Goal: Task Accomplishment & Management: Manage account settings

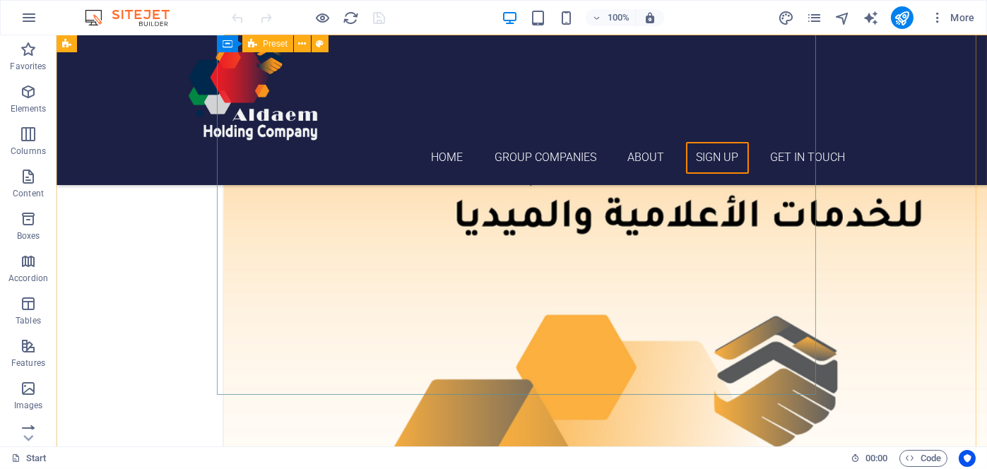
scroll to position [3232, 0]
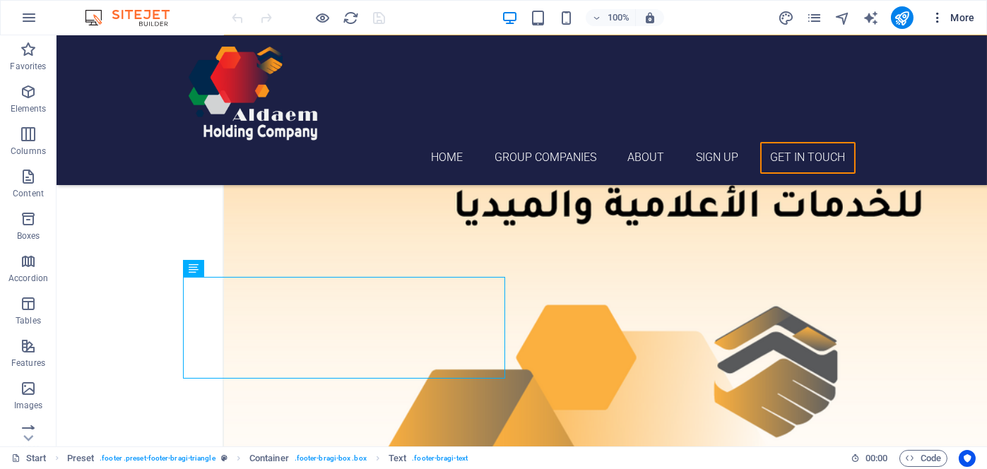
click at [940, 19] on icon "button" at bounding box center [938, 18] width 14 height 14
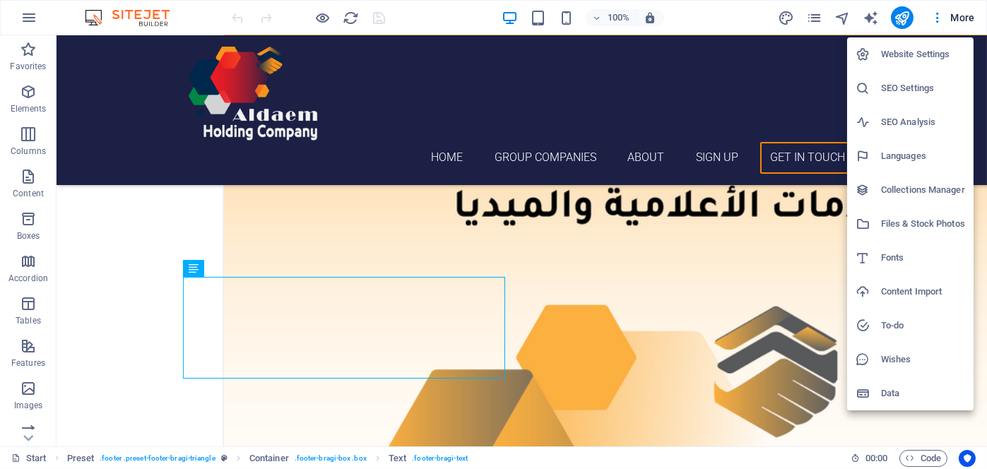
click at [923, 48] on h6 "Website Settings" at bounding box center [923, 54] width 84 height 17
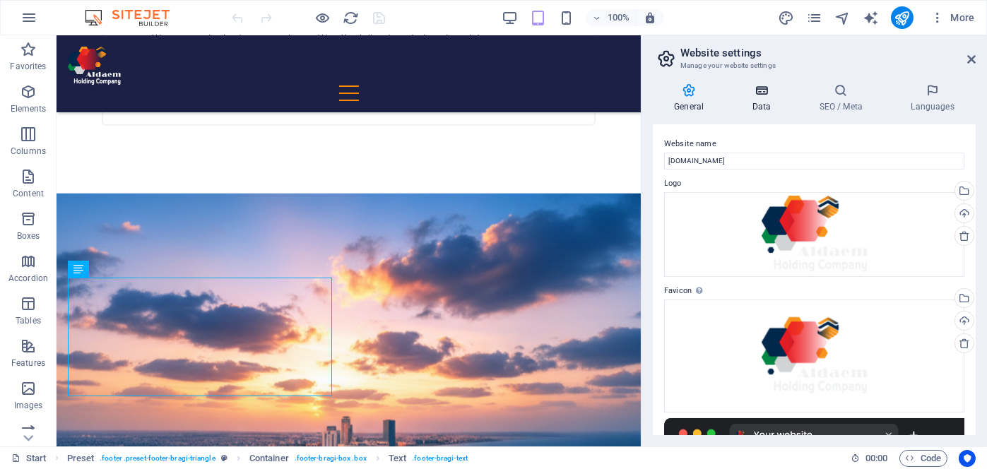
click at [764, 95] on icon at bounding box center [761, 90] width 61 height 14
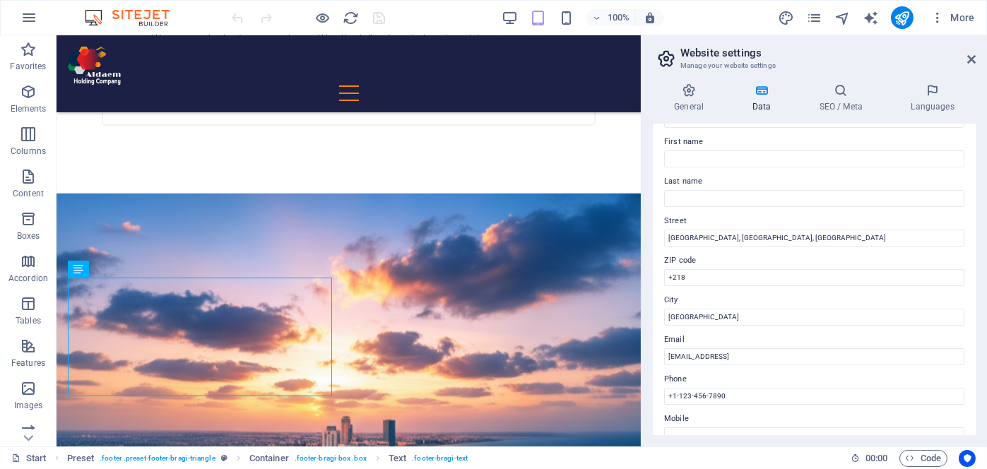
scroll to position [212, 0]
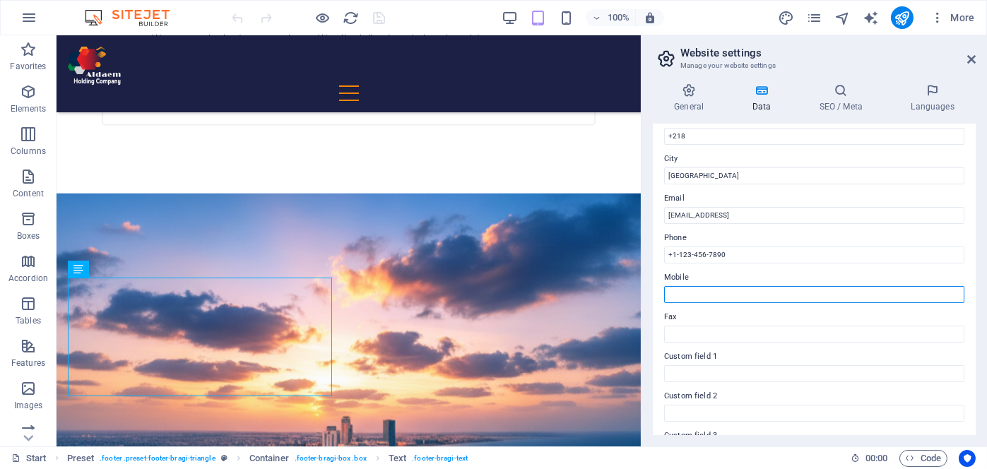
click at [767, 296] on input "Mobile" at bounding box center [814, 294] width 300 height 17
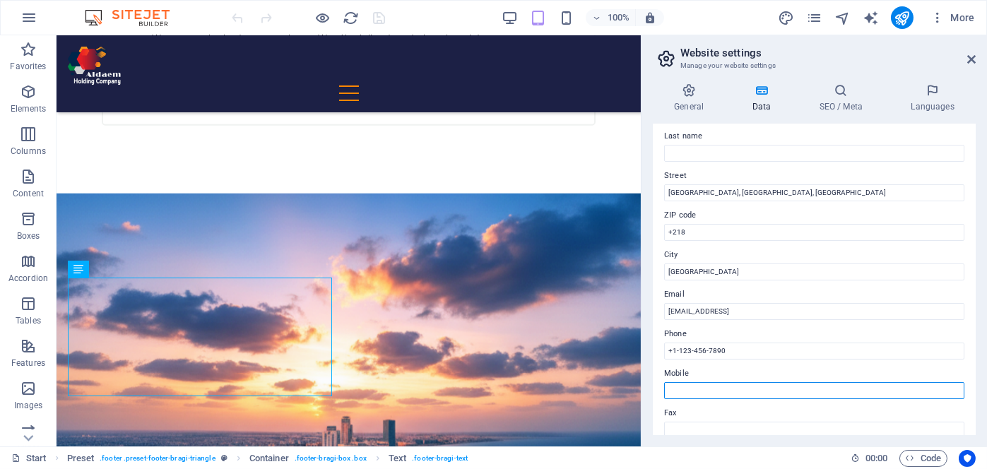
scroll to position [85, 0]
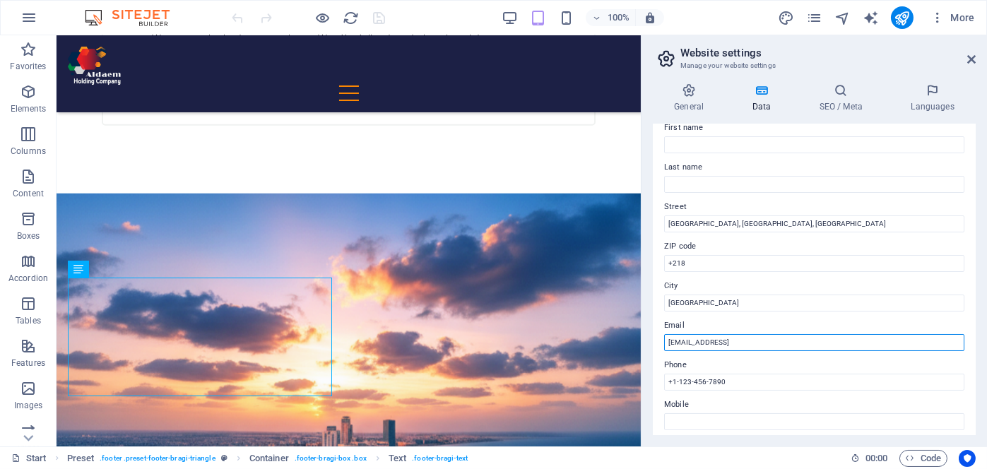
click at [839, 339] on input "[EMAIL_ADDRESS]" at bounding box center [814, 342] width 300 height 17
type input "2"
paste input "[EMAIL_ADDRESS][DOMAIN_NAME]"
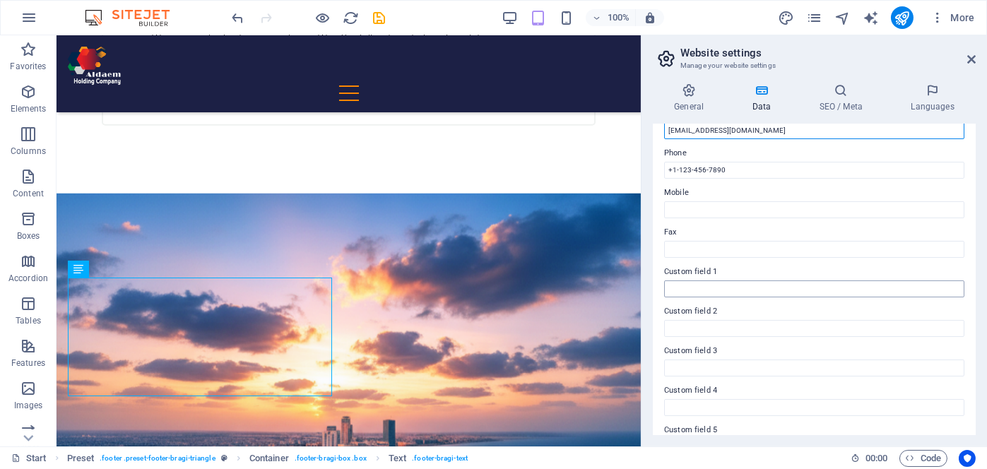
scroll to position [155, 0]
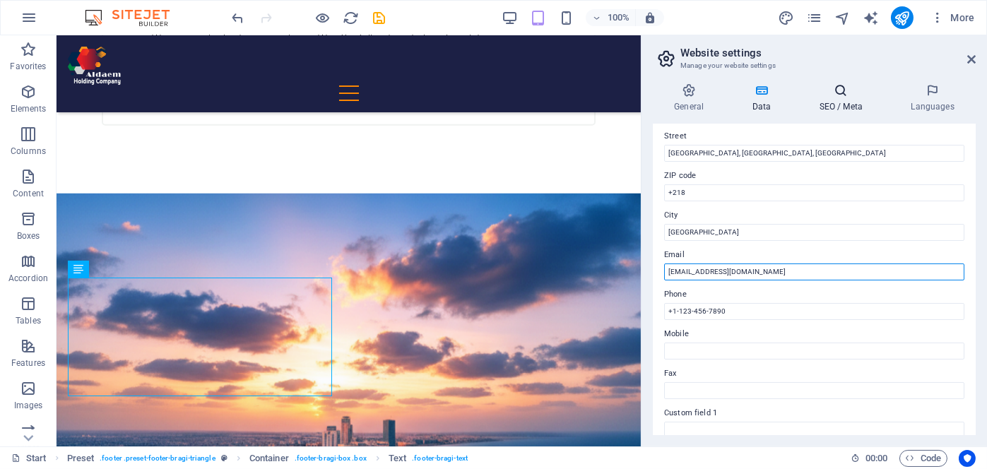
type input "[EMAIL_ADDRESS][DOMAIN_NAME]"
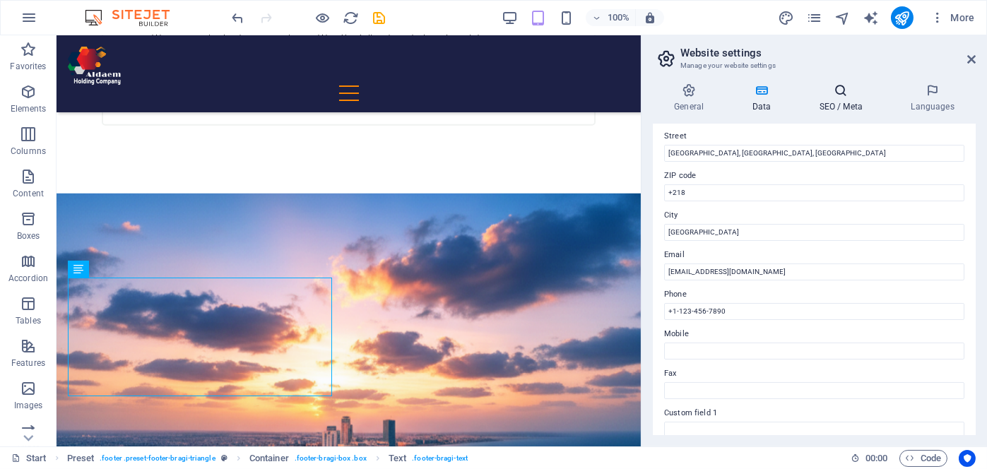
click at [844, 90] on icon at bounding box center [841, 90] width 86 height 14
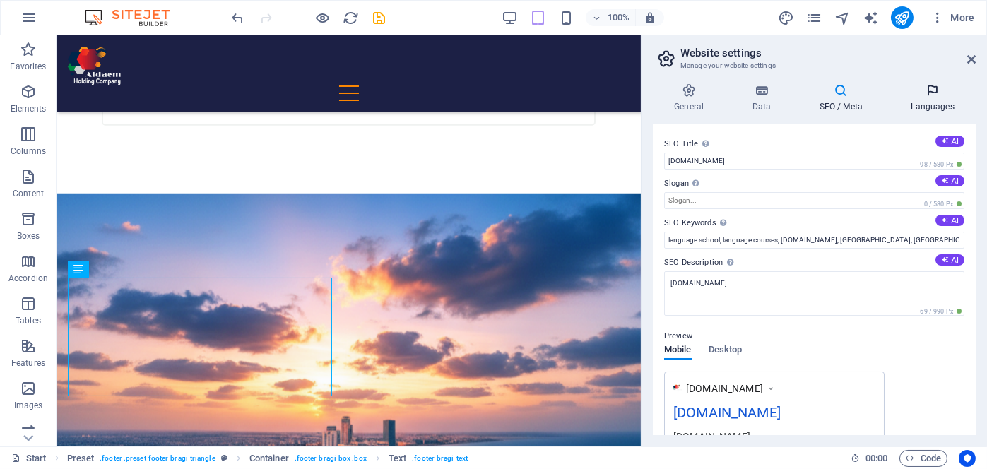
click at [928, 95] on icon at bounding box center [933, 90] width 86 height 14
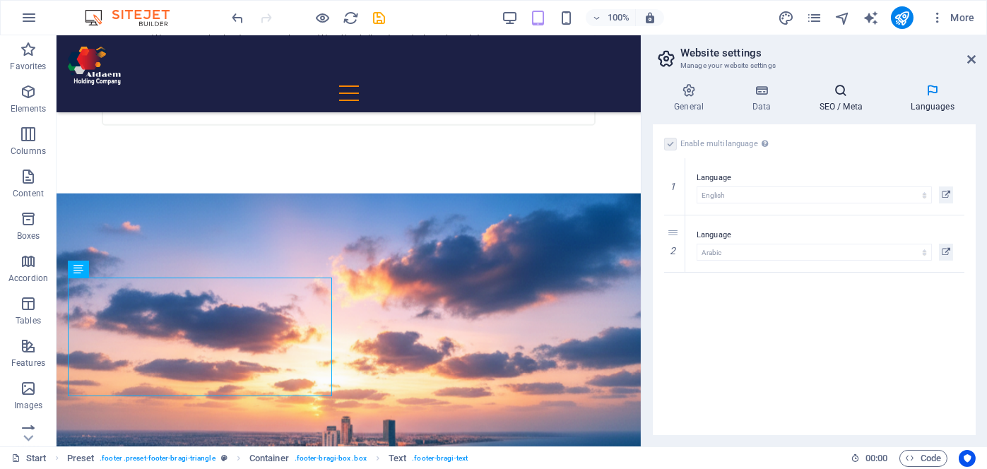
click at [837, 91] on icon at bounding box center [841, 90] width 86 height 14
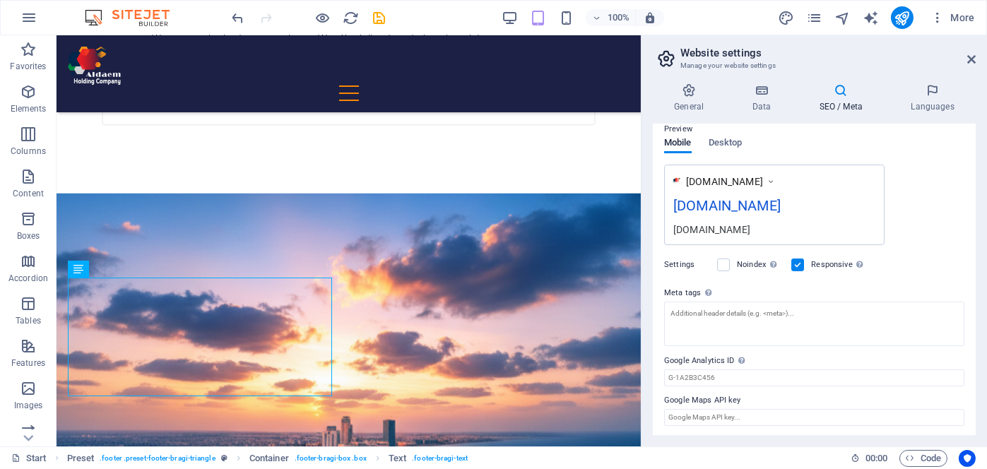
scroll to position [0, 0]
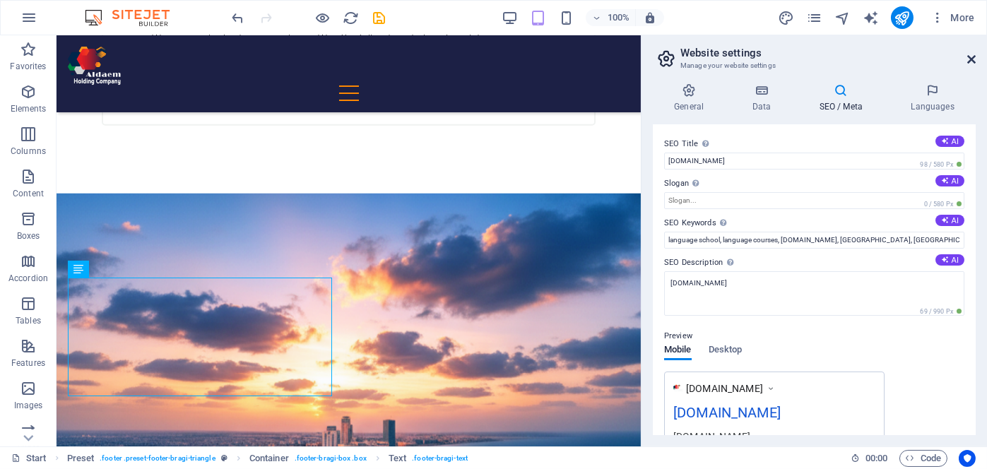
click at [972, 57] on icon at bounding box center [971, 59] width 8 height 11
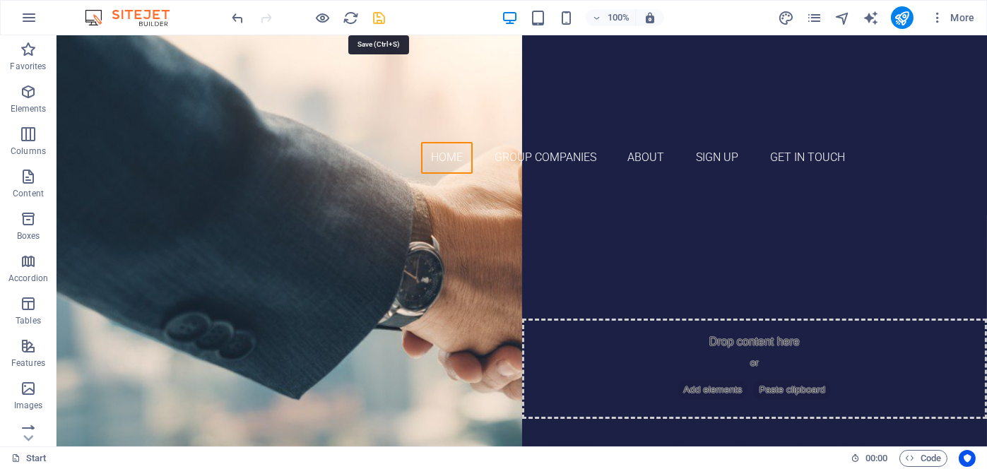
click at [382, 14] on icon "save" at bounding box center [380, 18] width 16 height 16
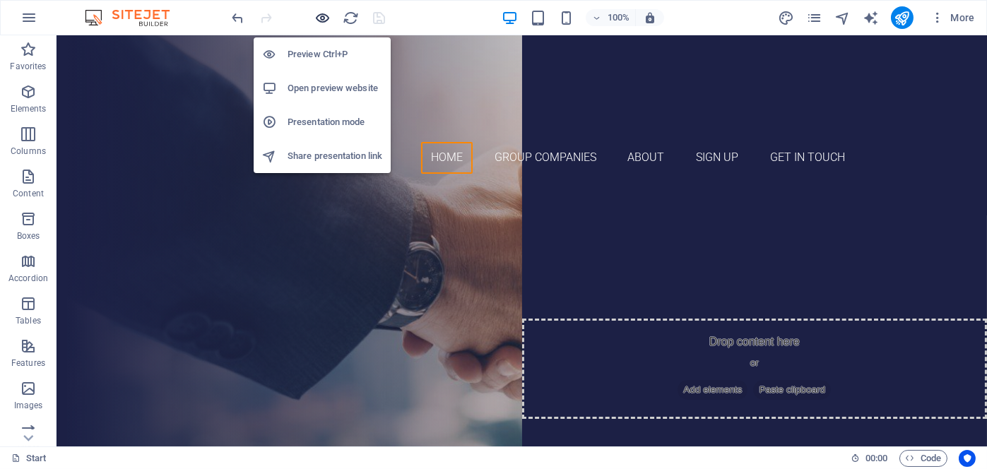
click at [324, 19] on icon "button" at bounding box center [323, 18] width 16 height 16
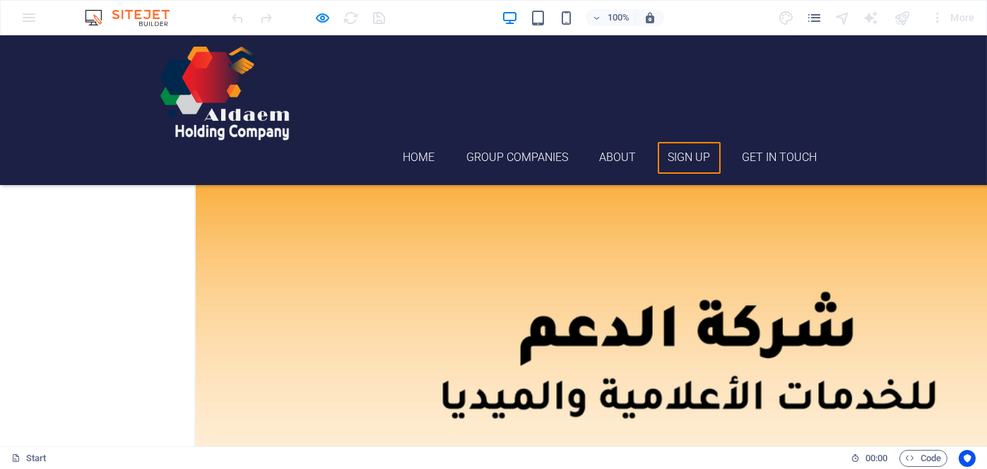
scroll to position [3153, 0]
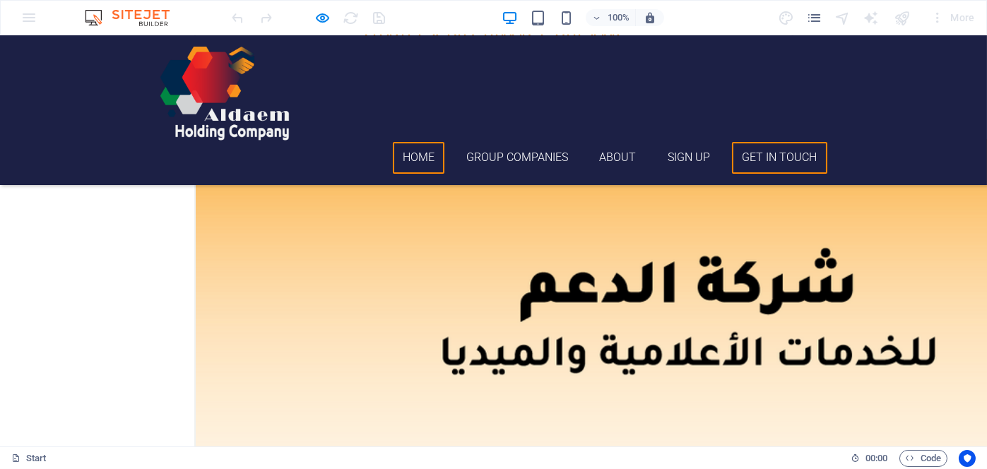
click at [423, 142] on link "Home" at bounding box center [419, 158] width 52 height 32
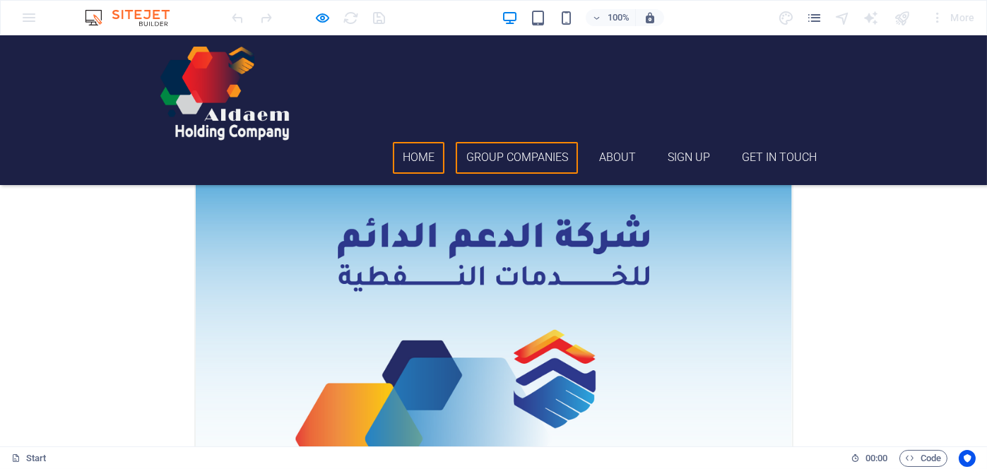
scroll to position [0, 0]
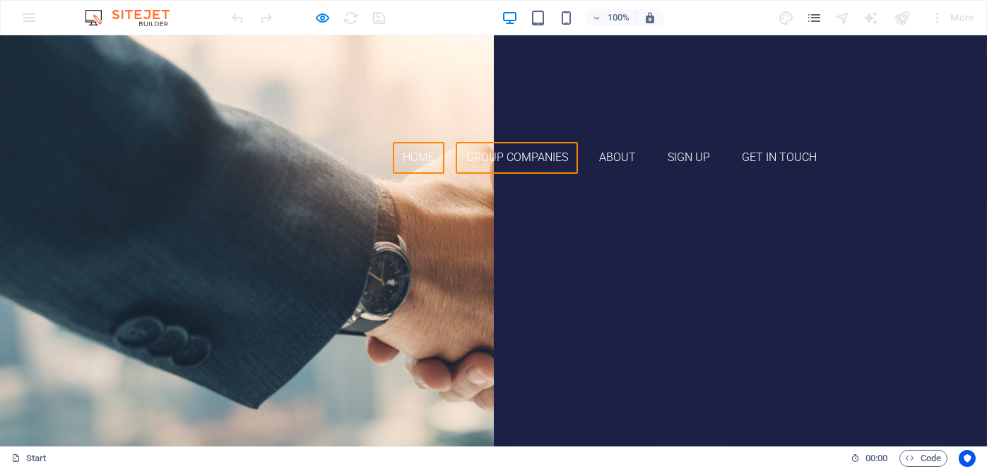
click at [498, 142] on link "Group Companies" at bounding box center [517, 158] width 122 height 32
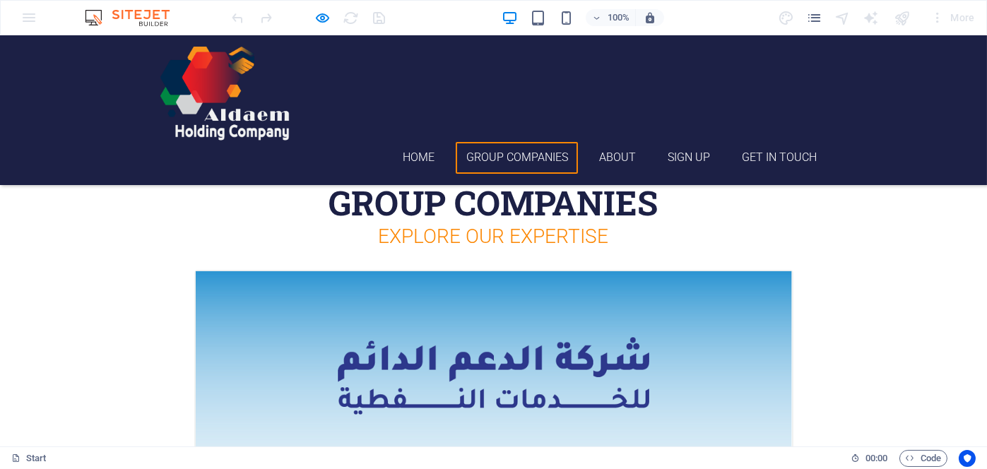
scroll to position [353, 0]
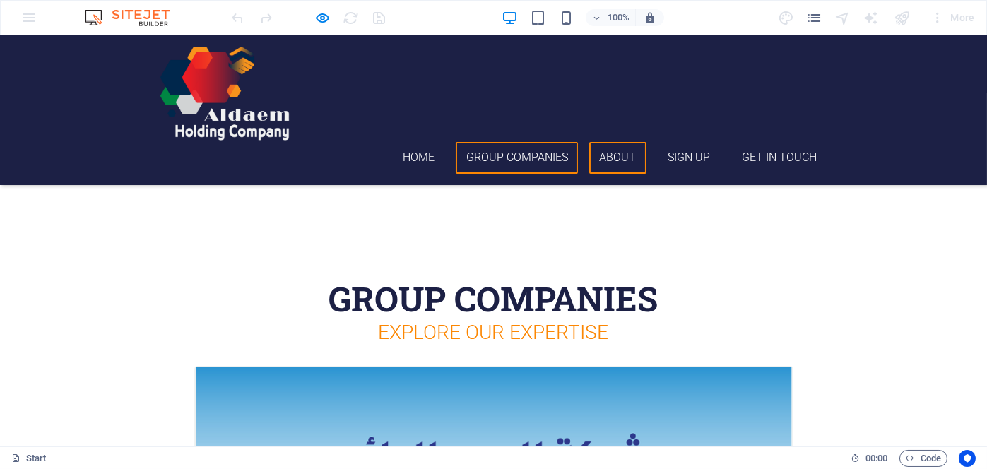
click at [614, 142] on link "About" at bounding box center [617, 158] width 57 height 32
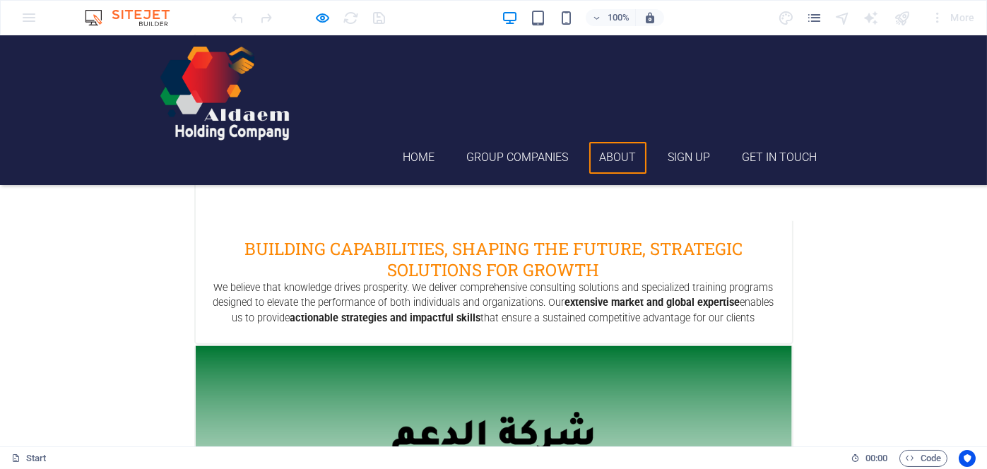
scroll to position [2225, 0]
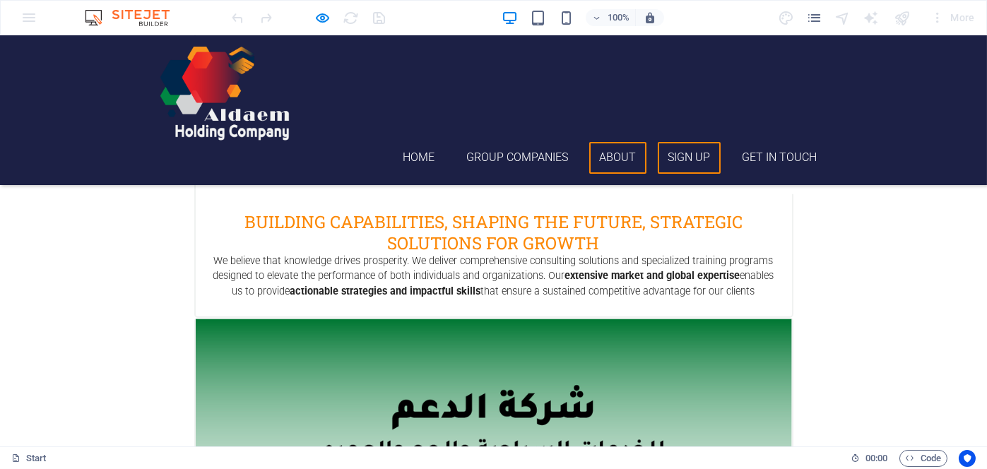
click at [690, 142] on link "Sign up" at bounding box center [689, 158] width 63 height 32
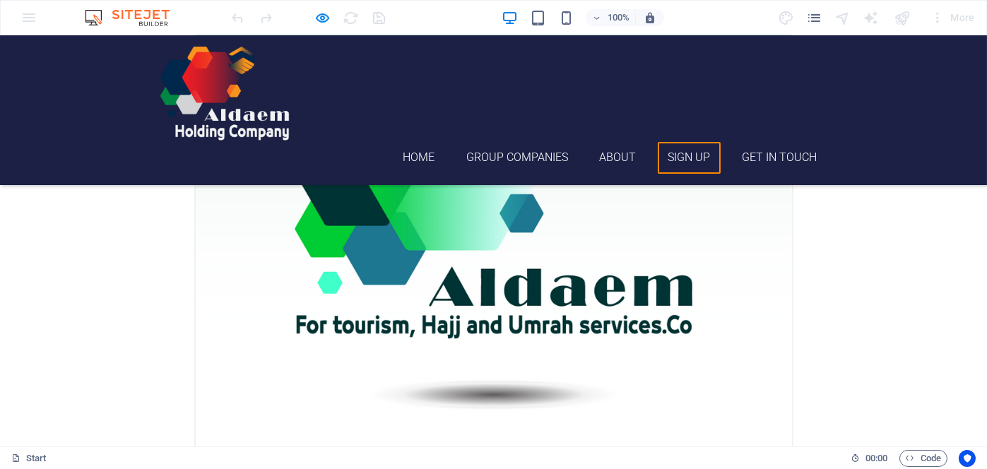
scroll to position [2676, 0]
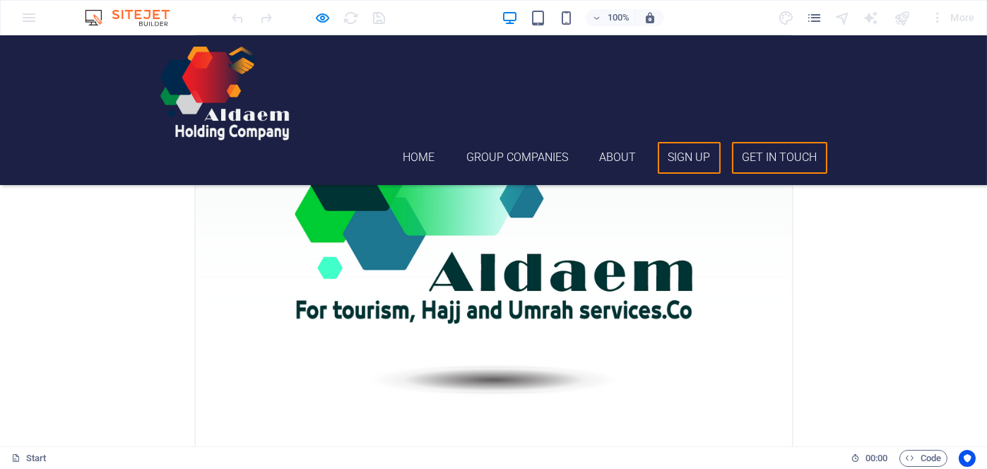
click at [758, 142] on link "Get in touch" at bounding box center [779, 158] width 95 height 32
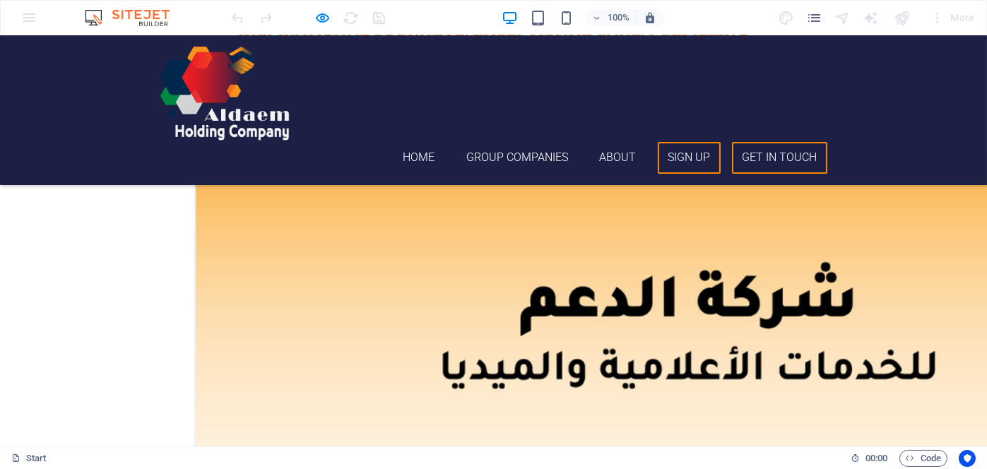
scroll to position [3153, 0]
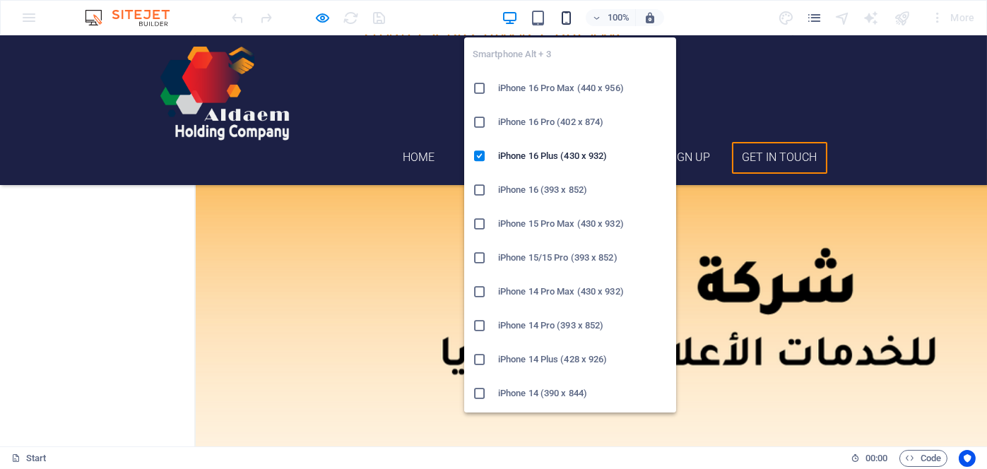
click at [568, 13] on icon "button" at bounding box center [566, 18] width 16 height 16
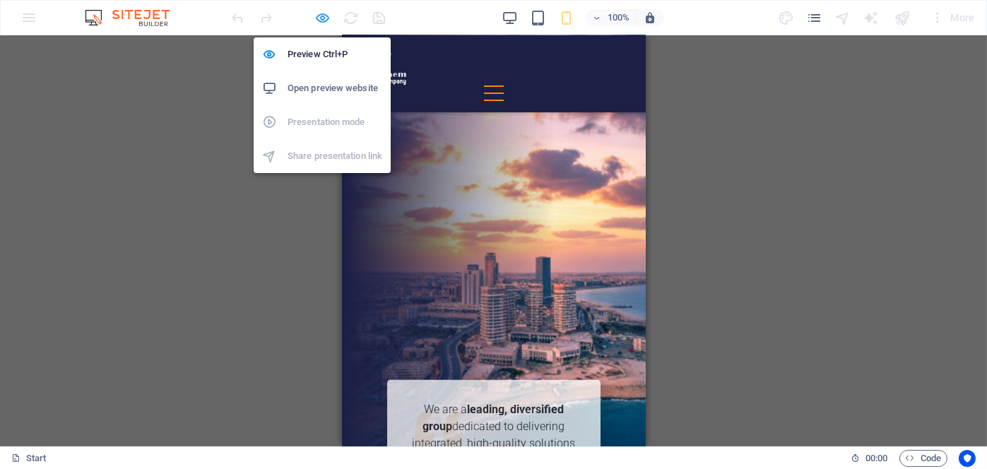
click at [321, 19] on icon "button" at bounding box center [323, 18] width 16 height 16
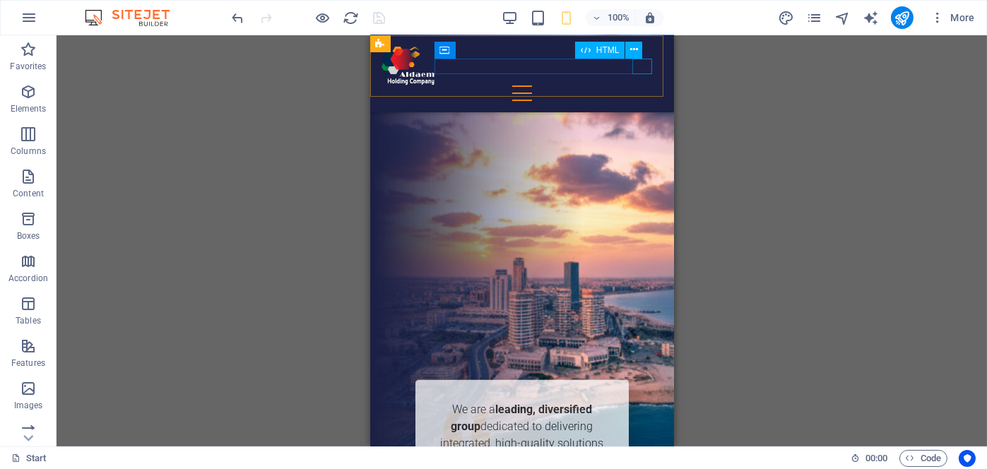
click at [642, 85] on div "Menu" at bounding box center [521, 93] width 281 height 16
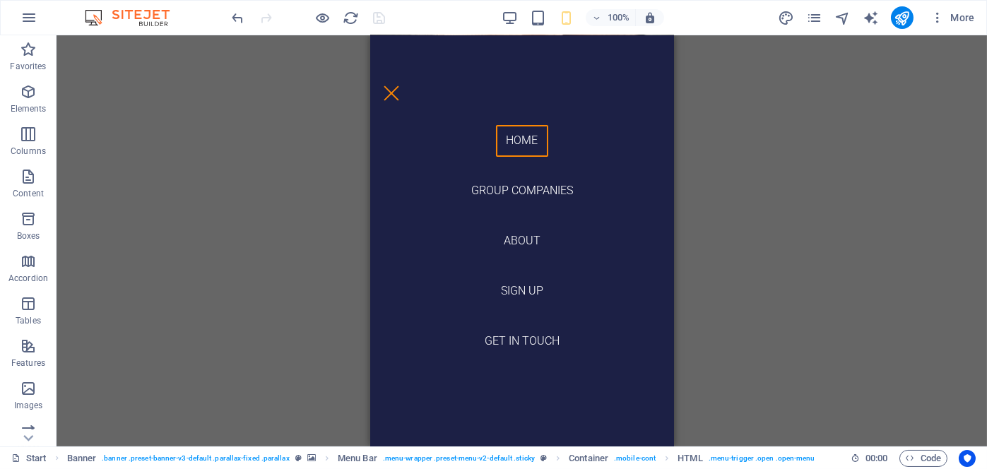
scroll to position [0, 0]
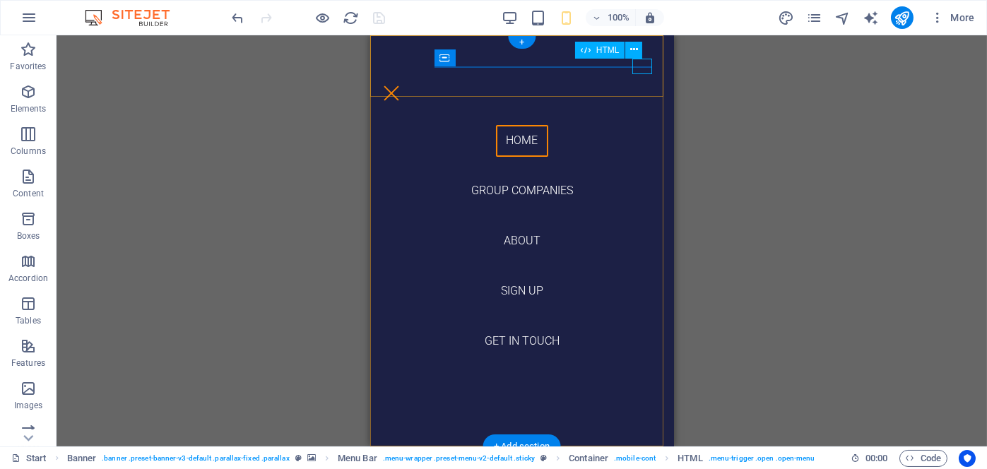
click at [401, 85] on div "Menu" at bounding box center [391, 93] width 20 height 16
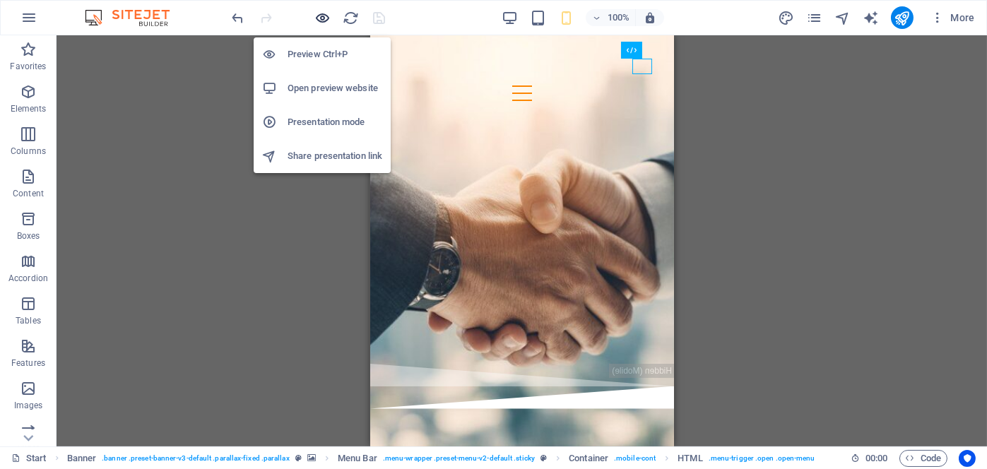
click at [318, 16] on icon "button" at bounding box center [323, 18] width 16 height 16
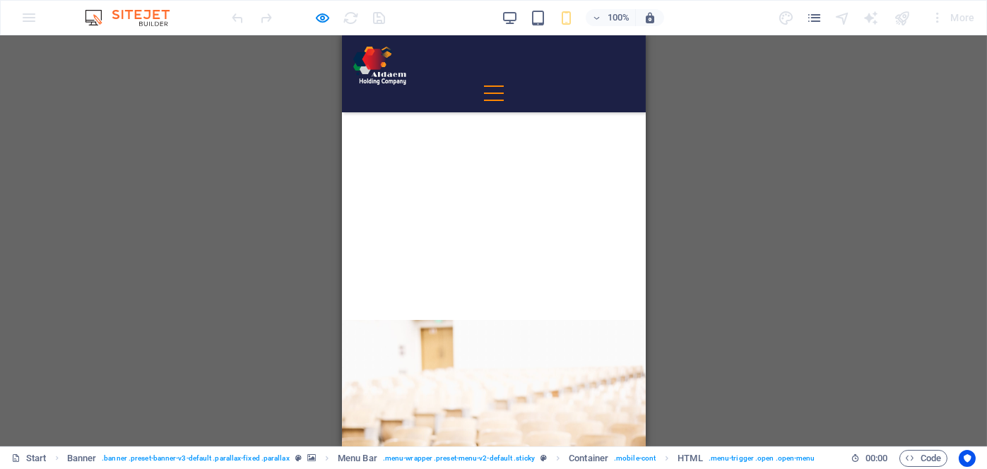
scroll to position [4680, 0]
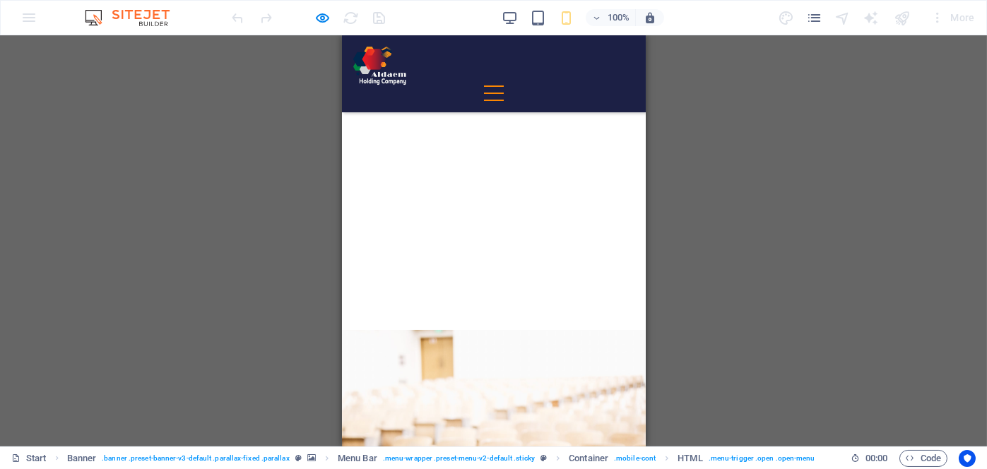
click at [503, 85] on div "Menu" at bounding box center [493, 93] width 20 height 16
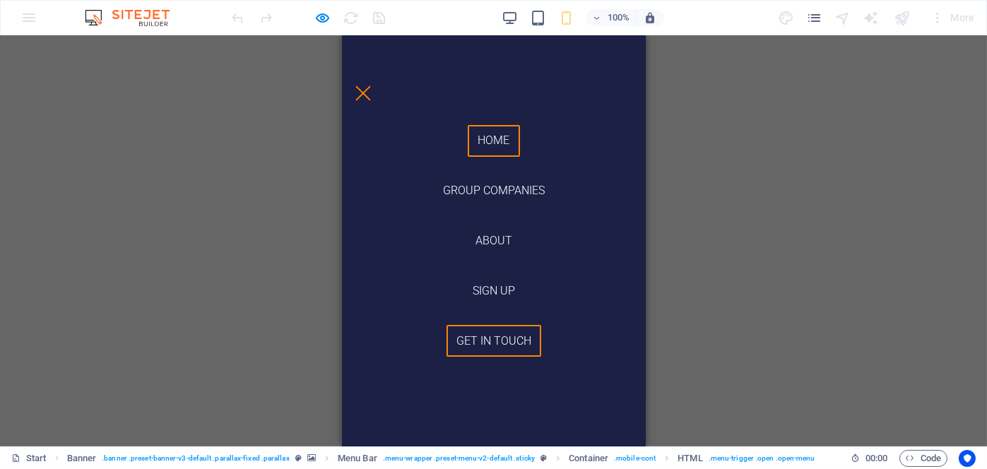
click at [504, 140] on link "Home" at bounding box center [493, 141] width 52 height 32
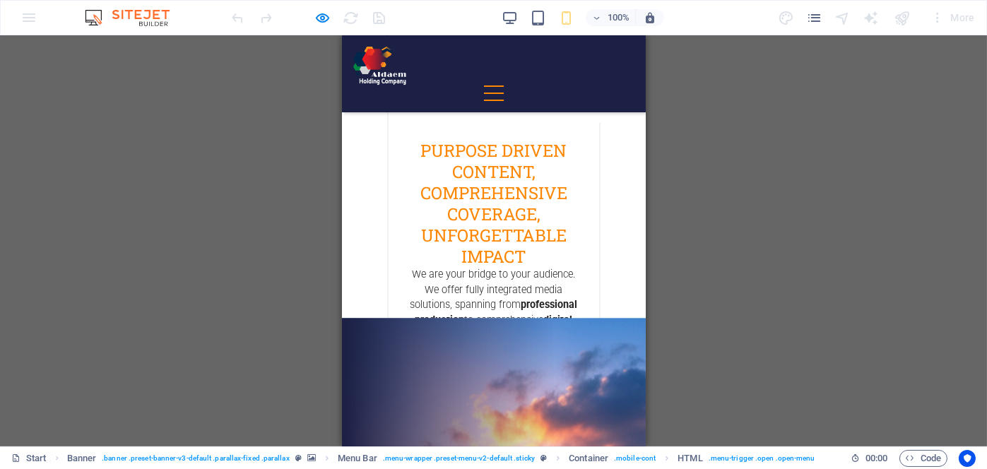
scroll to position [0, 0]
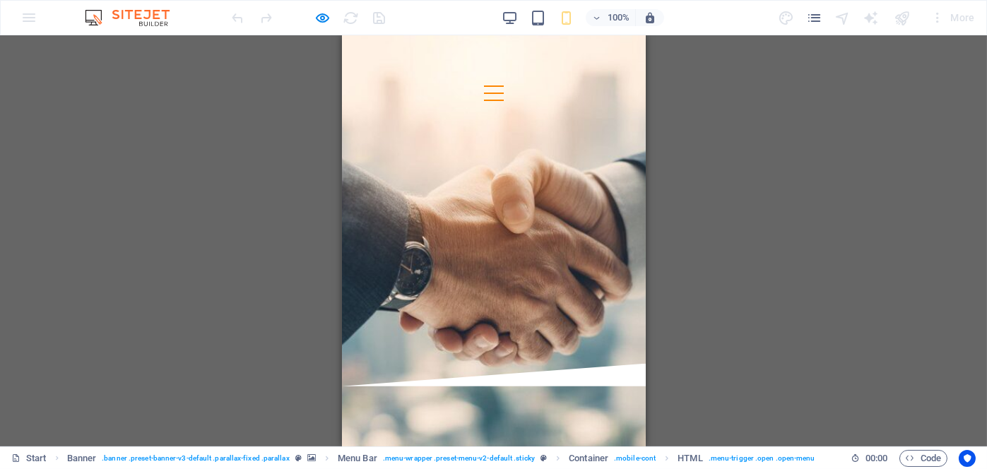
click at [503, 85] on div "Menu" at bounding box center [493, 93] width 20 height 16
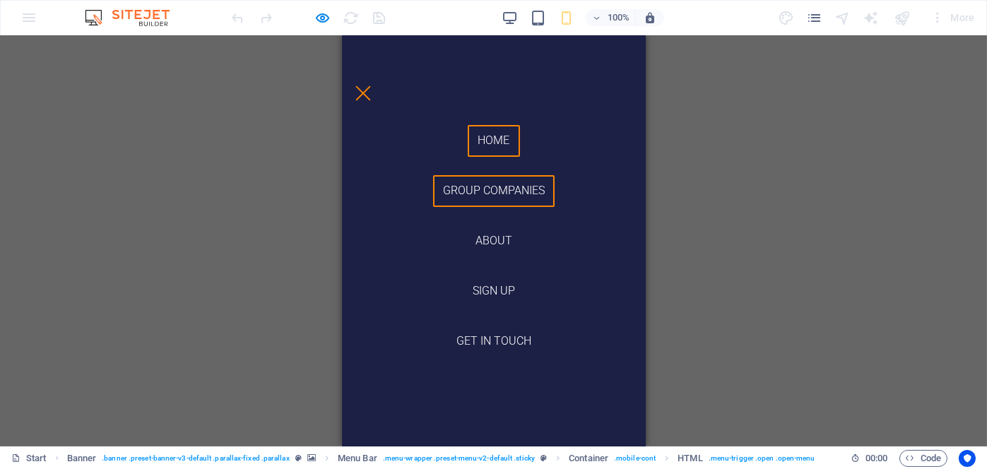
click at [514, 191] on link "Group Companies" at bounding box center [493, 191] width 122 height 32
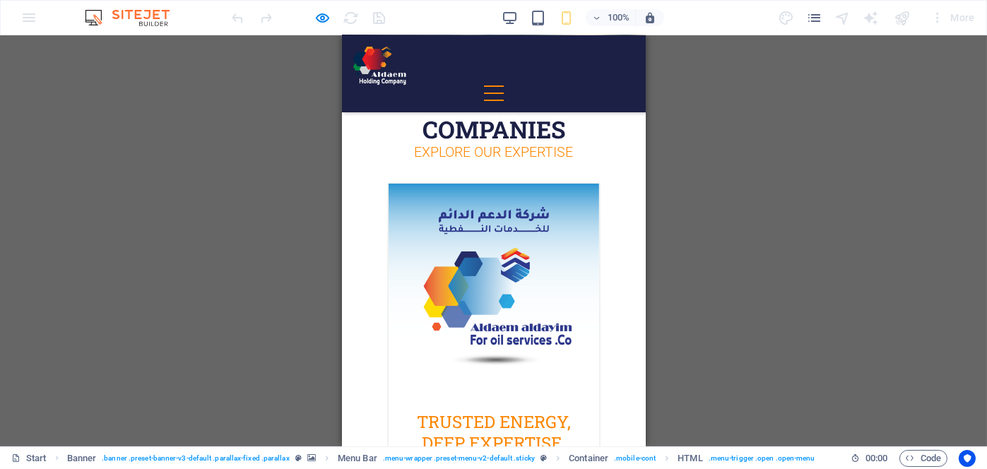
scroll to position [350, 0]
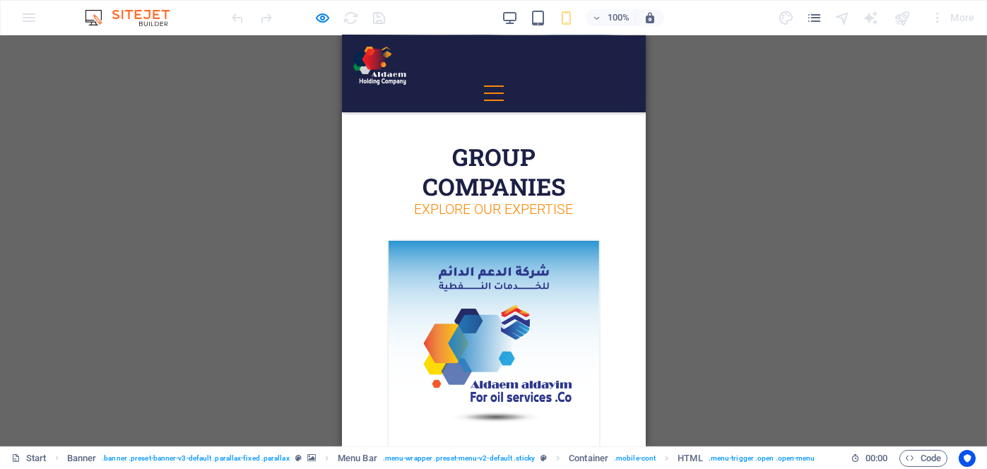
click at [503, 85] on div "Menu" at bounding box center [493, 93] width 20 height 16
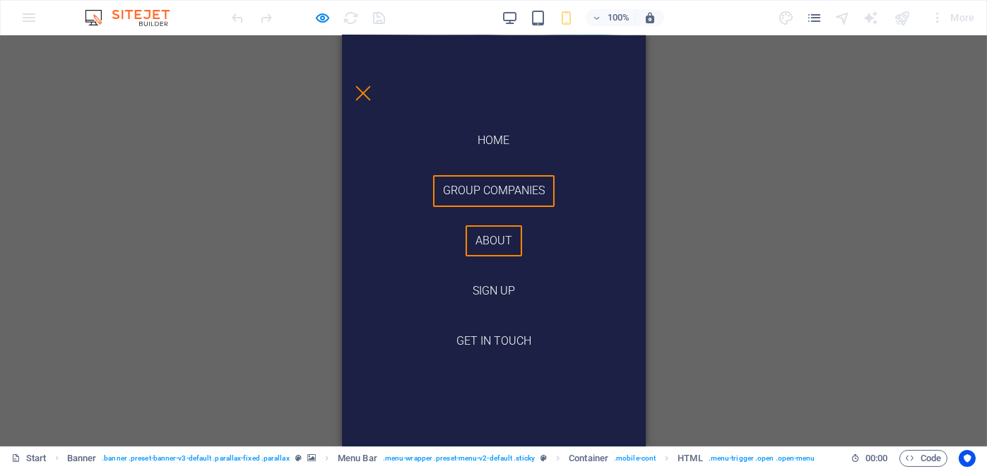
click at [497, 244] on link "About" at bounding box center [493, 241] width 57 height 32
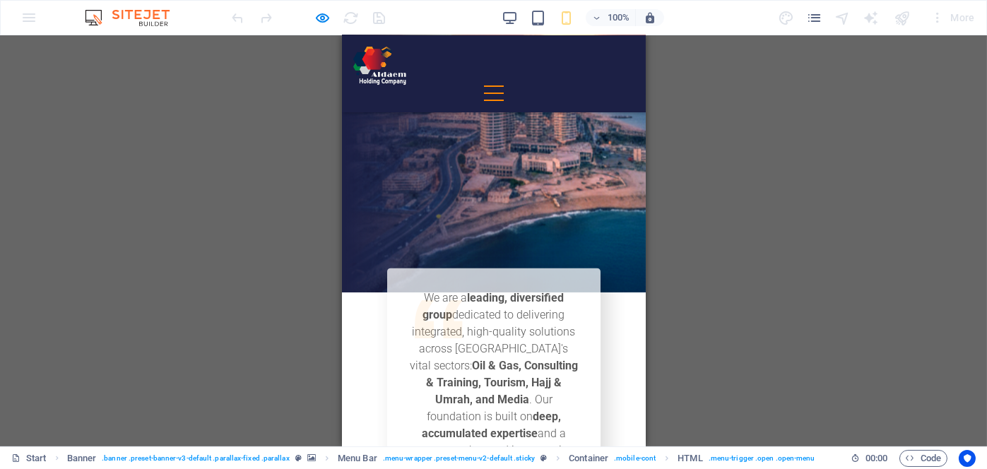
scroll to position [3378, 0]
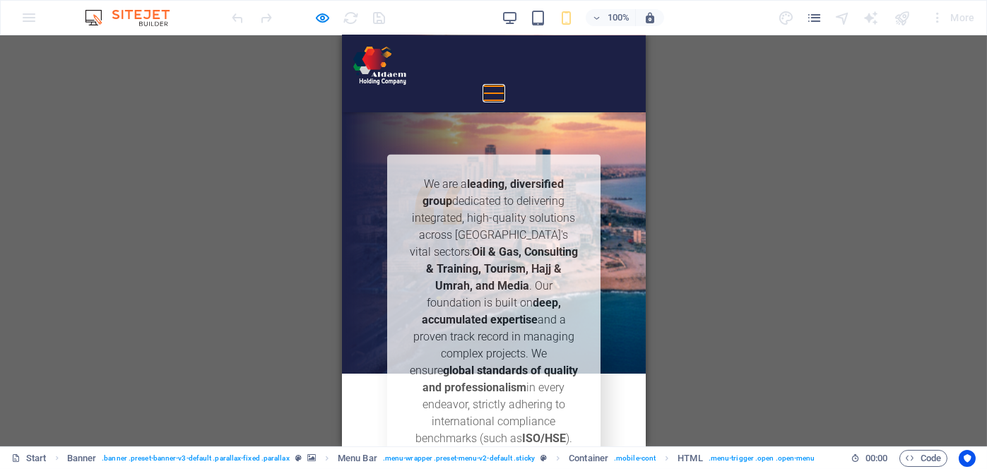
click at [503, 85] on button "Menu" at bounding box center [493, 85] width 20 height 1
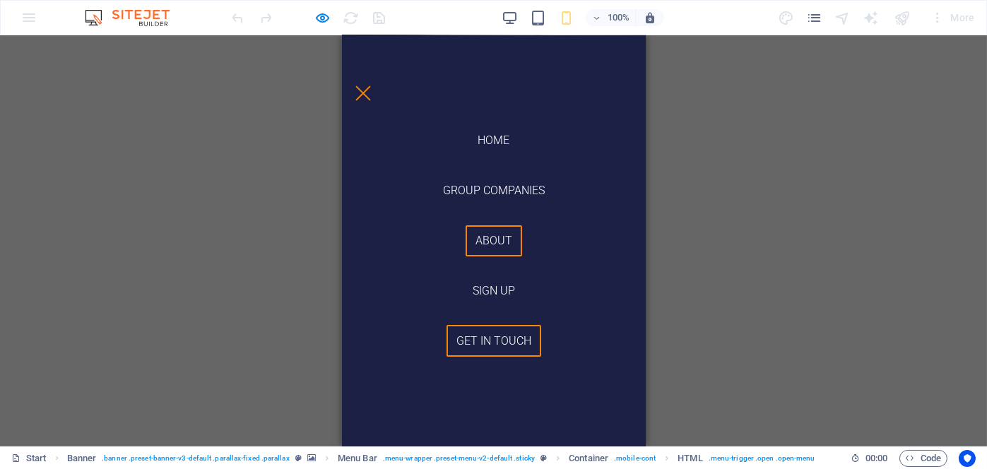
click at [481, 339] on link "Get in touch" at bounding box center [493, 341] width 95 height 32
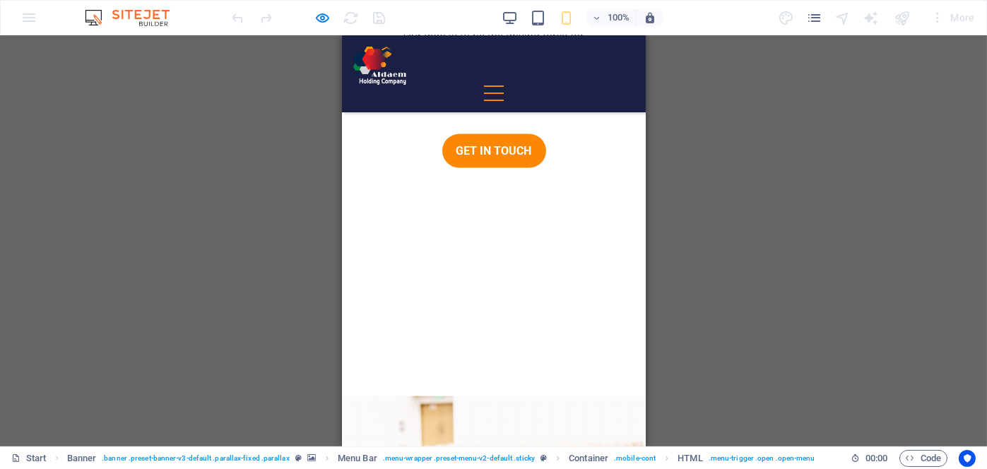
scroll to position [4590, 0]
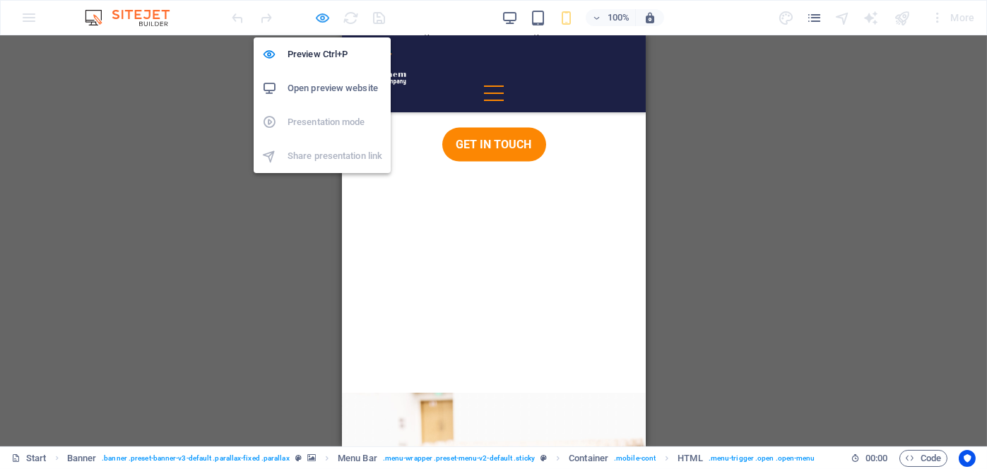
click at [322, 18] on icon "button" at bounding box center [323, 18] width 16 height 16
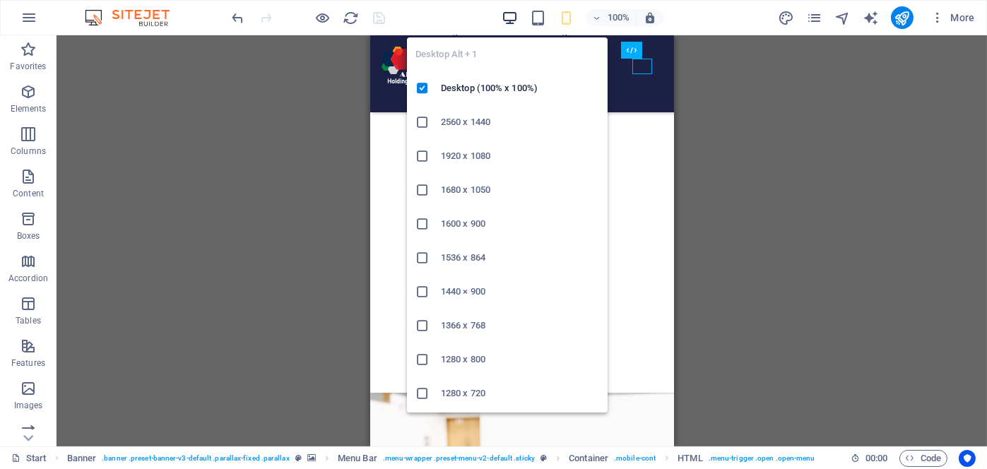
click at [512, 13] on icon "button" at bounding box center [510, 18] width 16 height 16
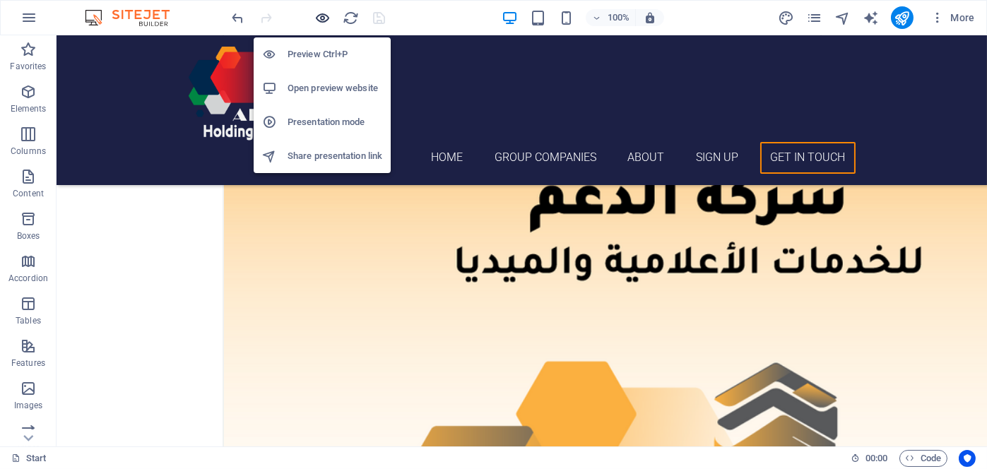
click at [325, 16] on icon "button" at bounding box center [323, 18] width 16 height 16
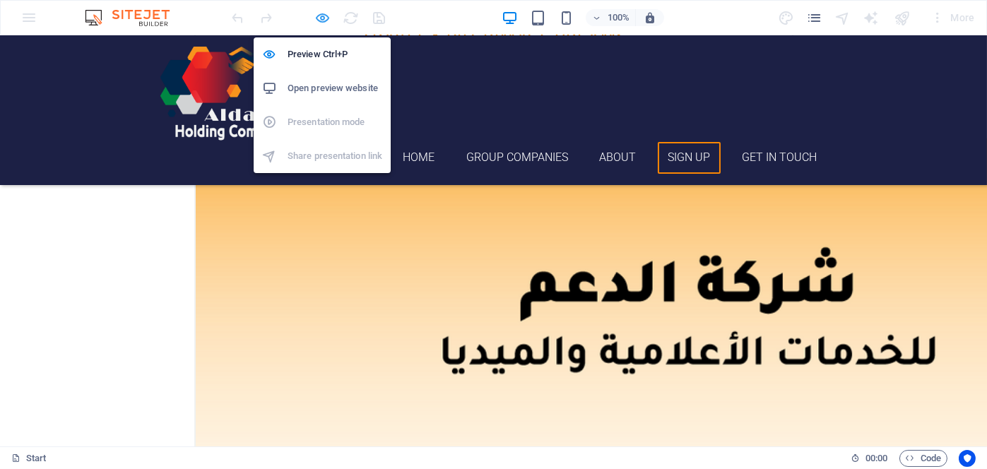
scroll to position [3153, 0]
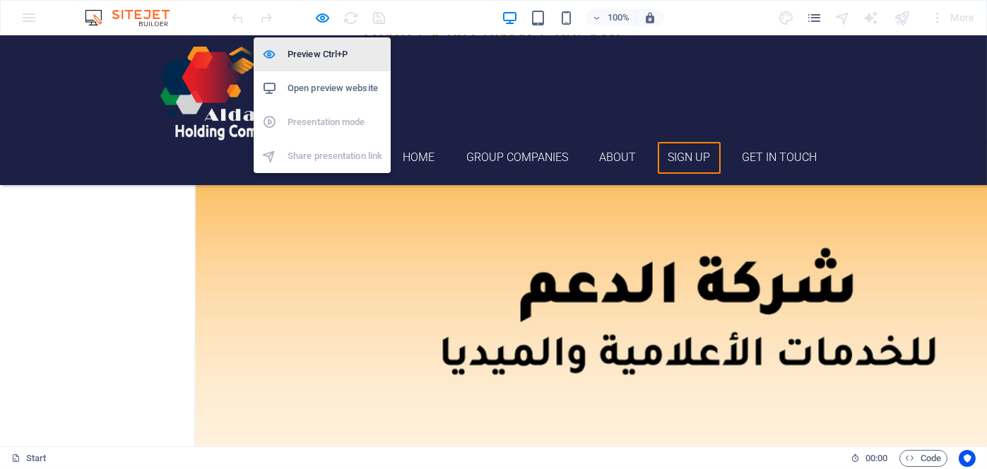
click at [321, 50] on h6 "Preview Ctrl+P" at bounding box center [335, 54] width 95 height 17
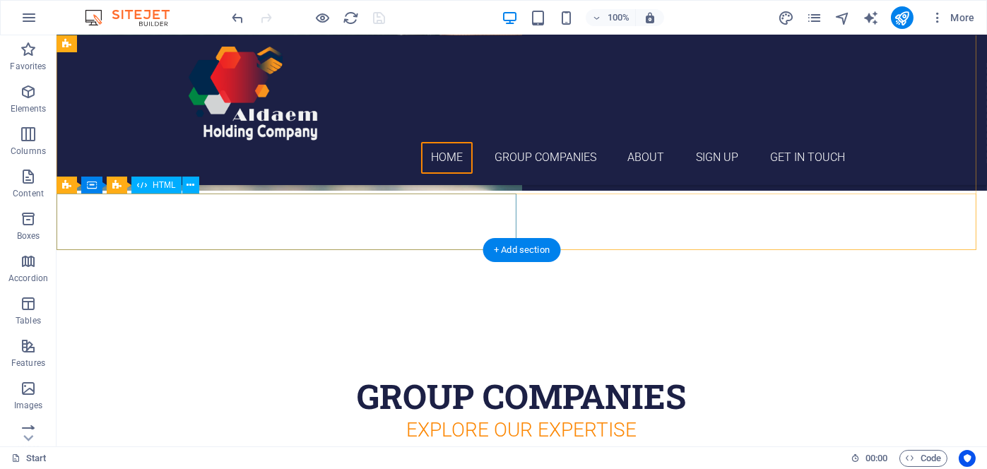
scroll to position [0, 0]
